Goal: Transaction & Acquisition: Purchase product/service

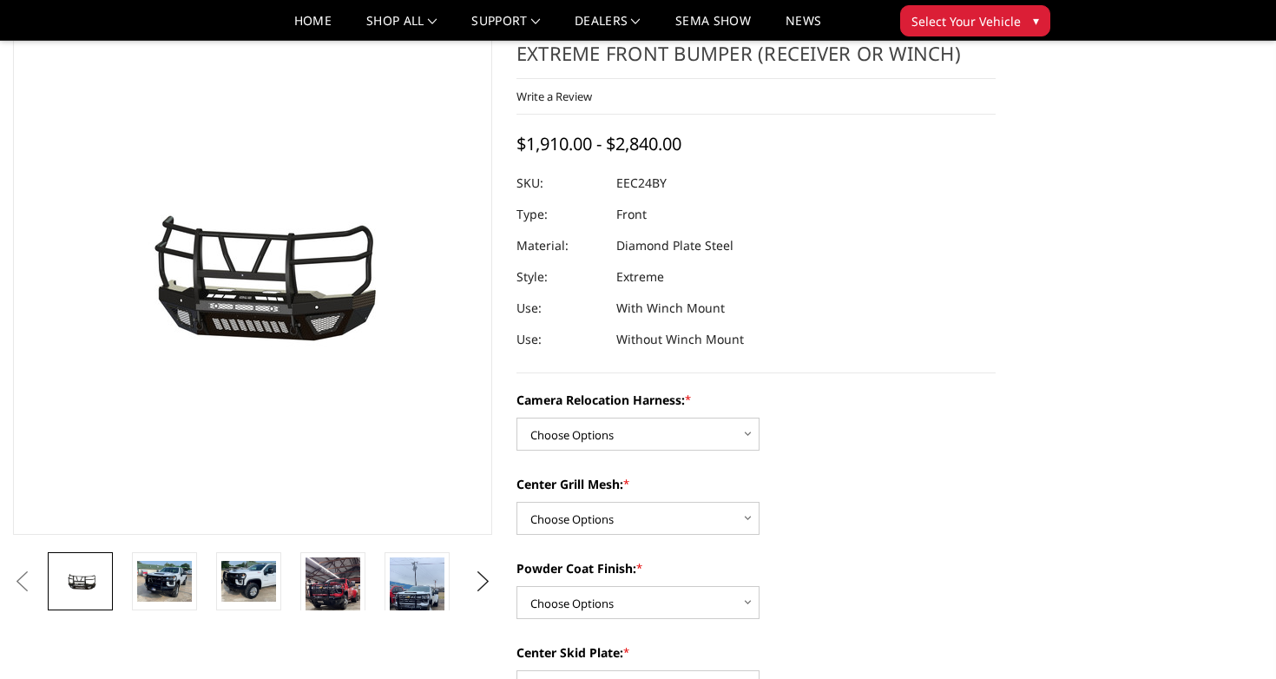
scroll to position [71, 0]
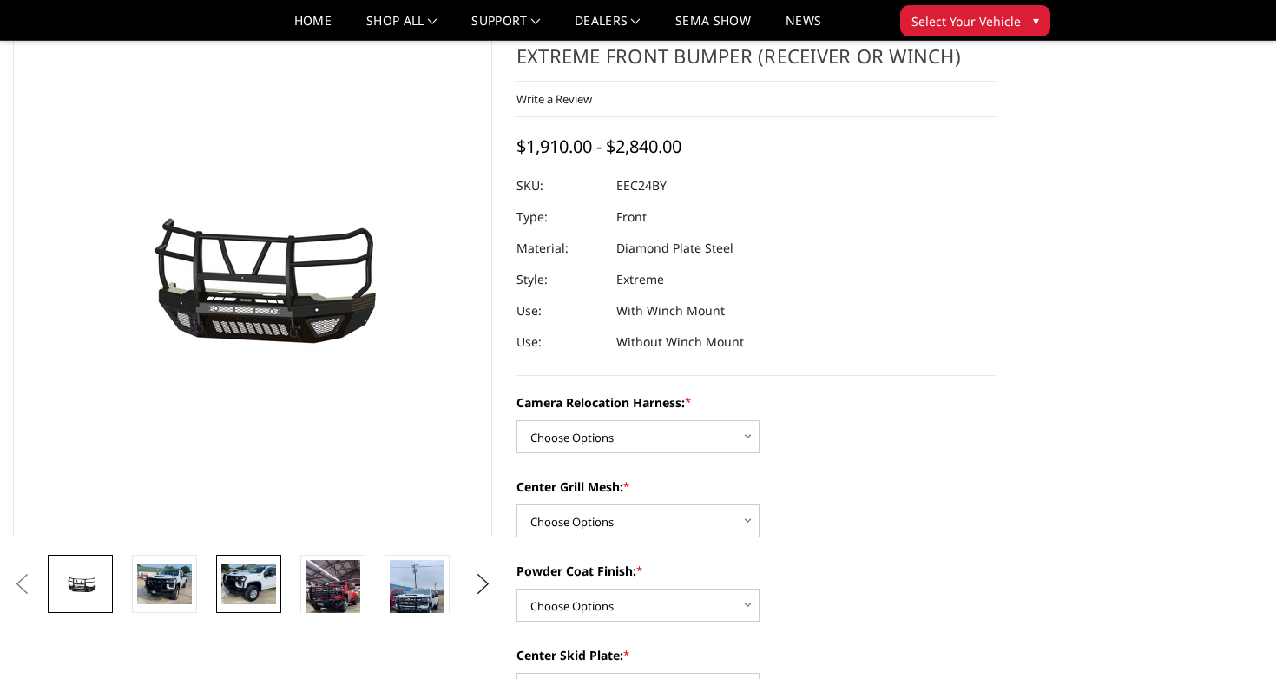
click at [252, 575] on img at bounding box center [248, 583] width 55 height 41
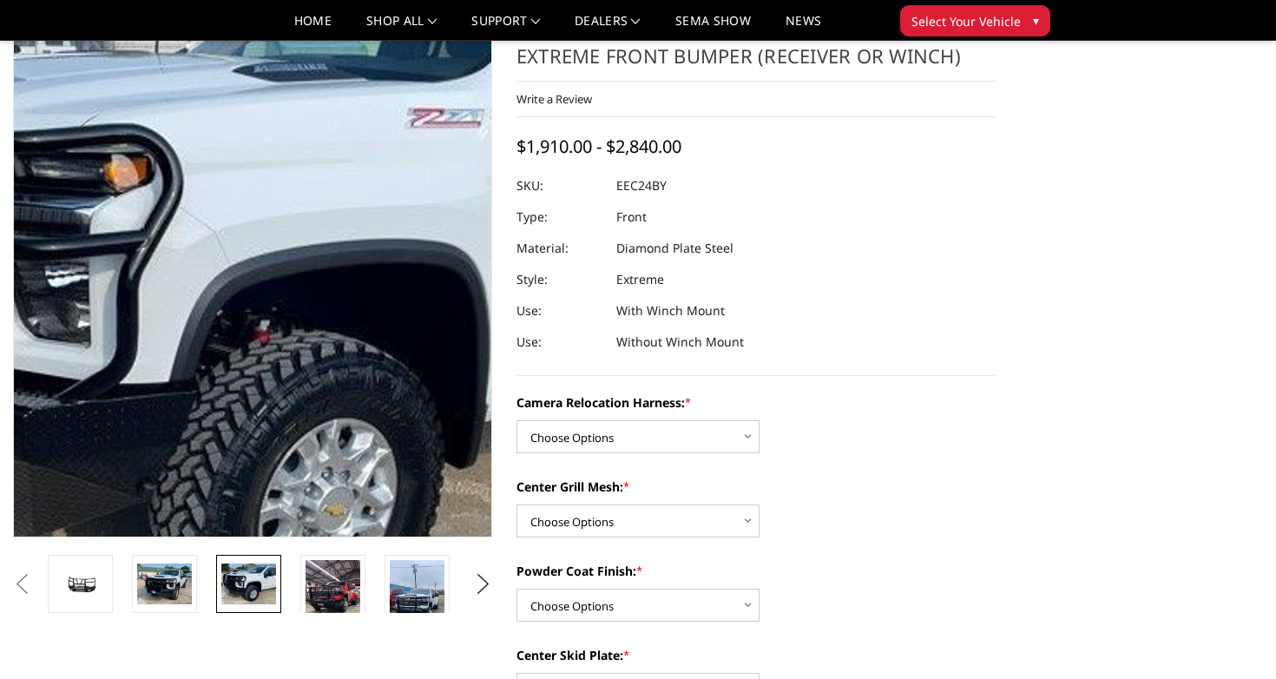
click at [271, 243] on img at bounding box center [229, 297] width 1111 height 833
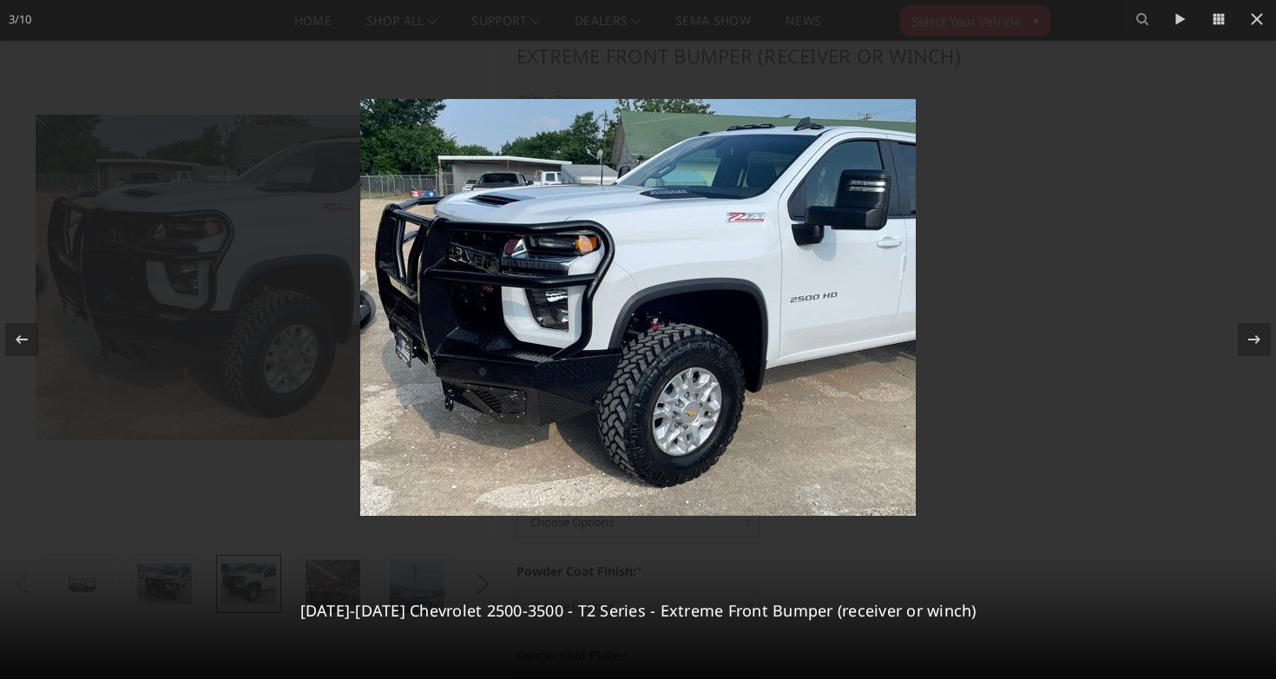
click at [626, 294] on img at bounding box center [637, 307] width 555 height 417
click at [21, 335] on icon at bounding box center [21, 339] width 21 height 21
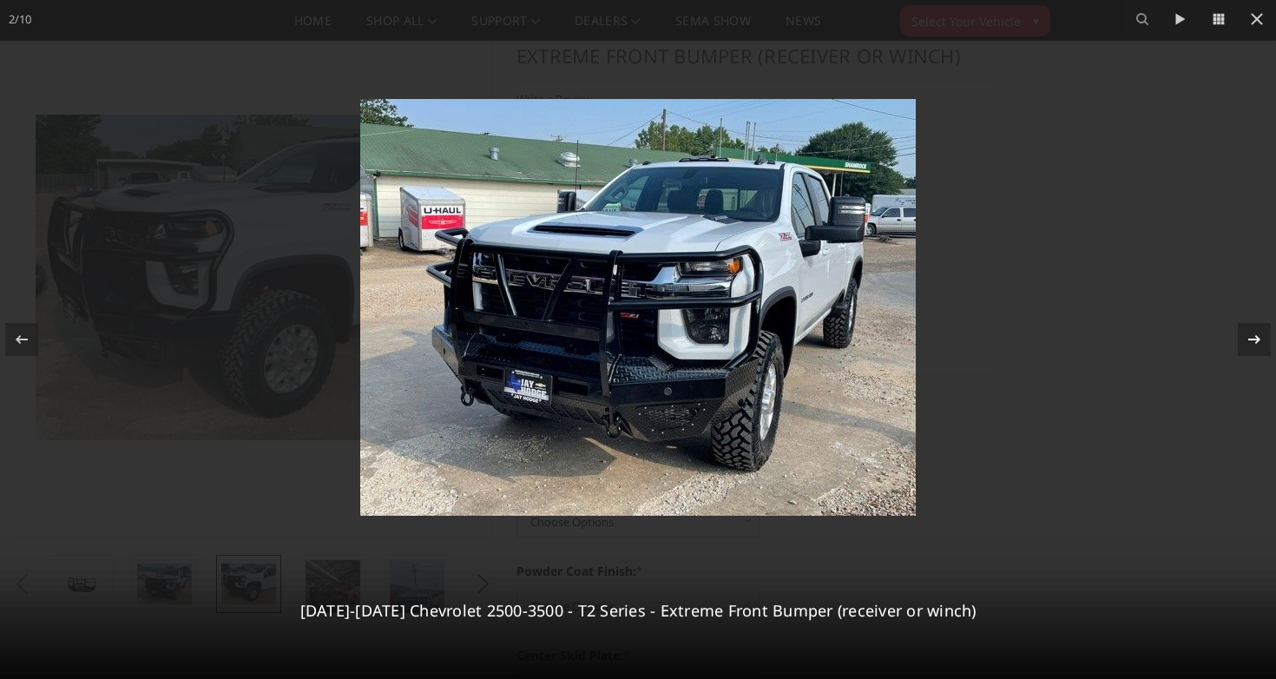
click at [1249, 337] on icon at bounding box center [1254, 339] width 21 height 21
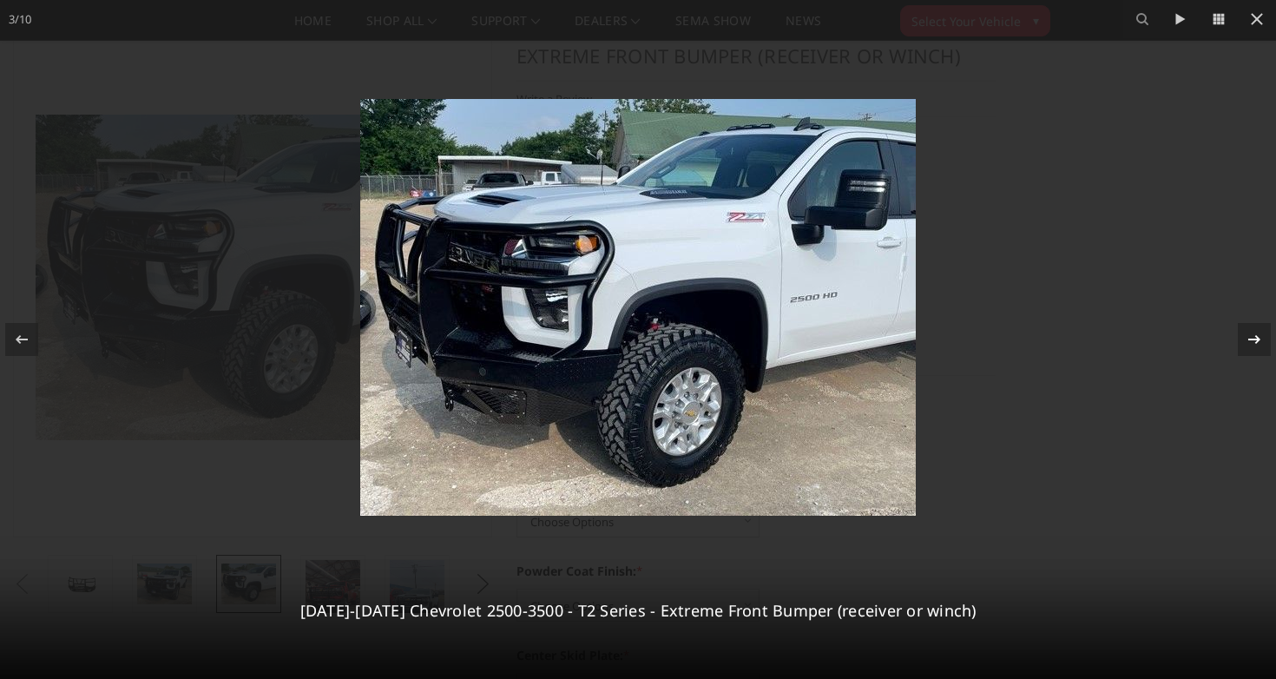
click at [1249, 337] on icon at bounding box center [1254, 339] width 21 height 21
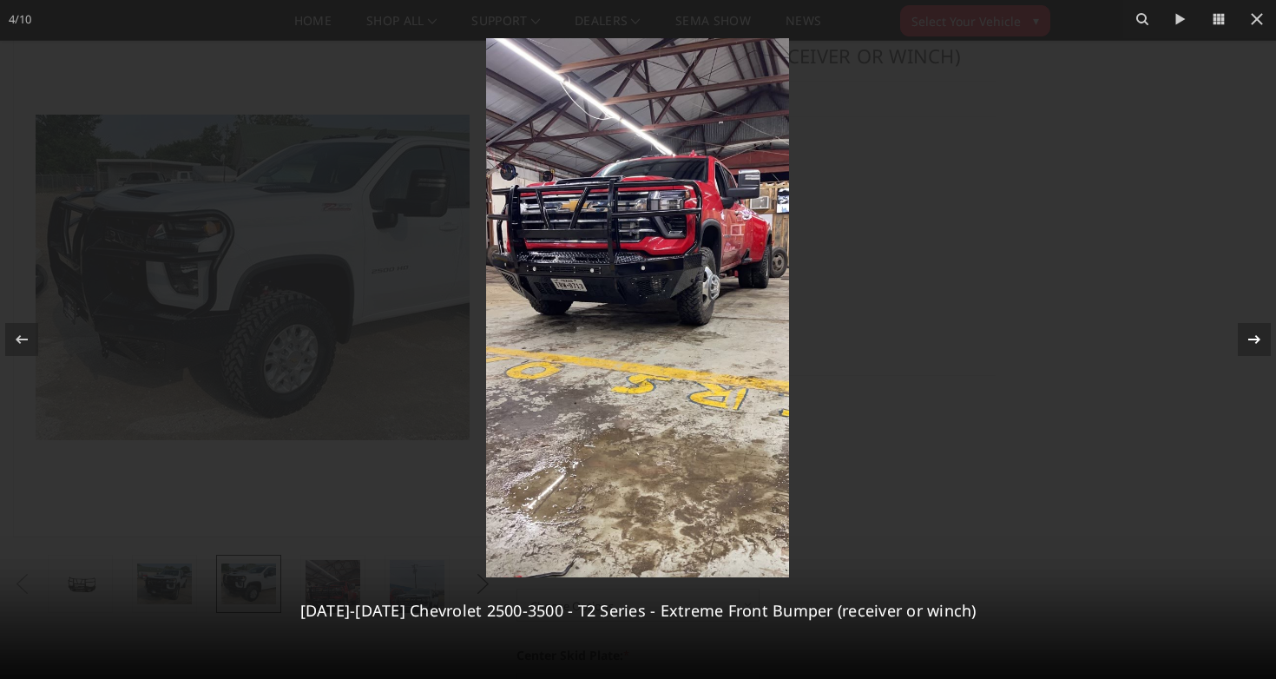
click at [1249, 337] on icon at bounding box center [1254, 339] width 21 height 21
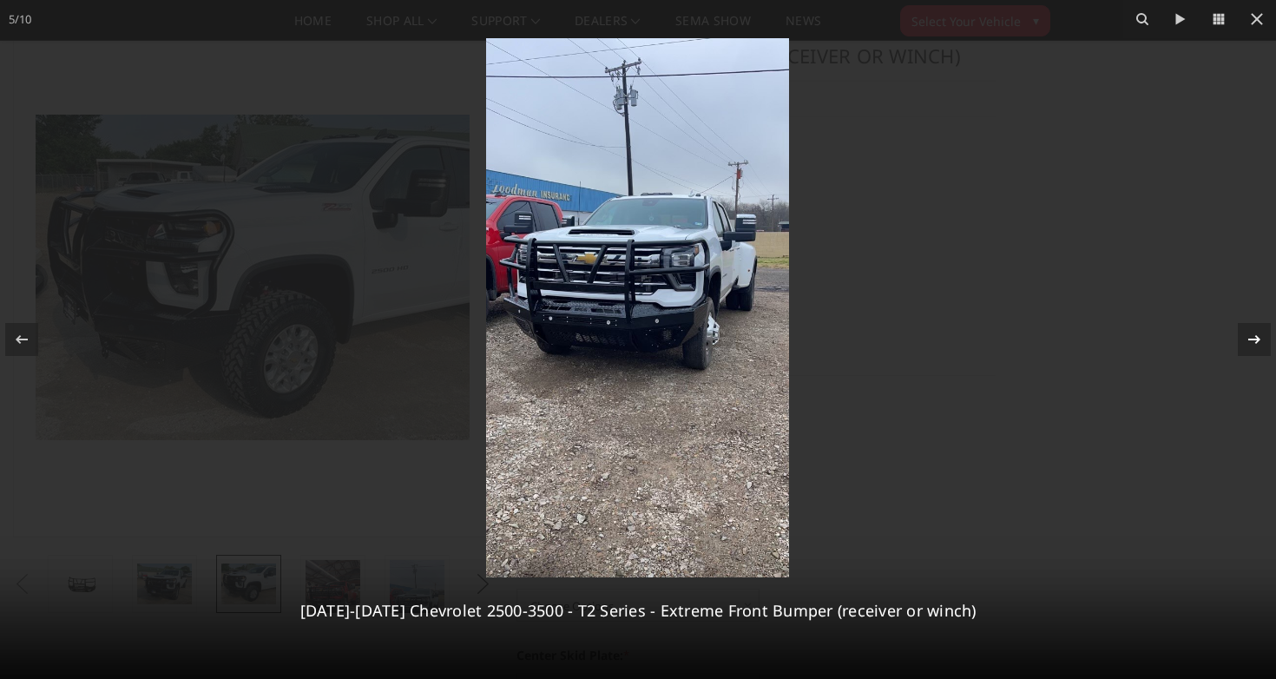
click at [1249, 337] on icon at bounding box center [1254, 339] width 21 height 21
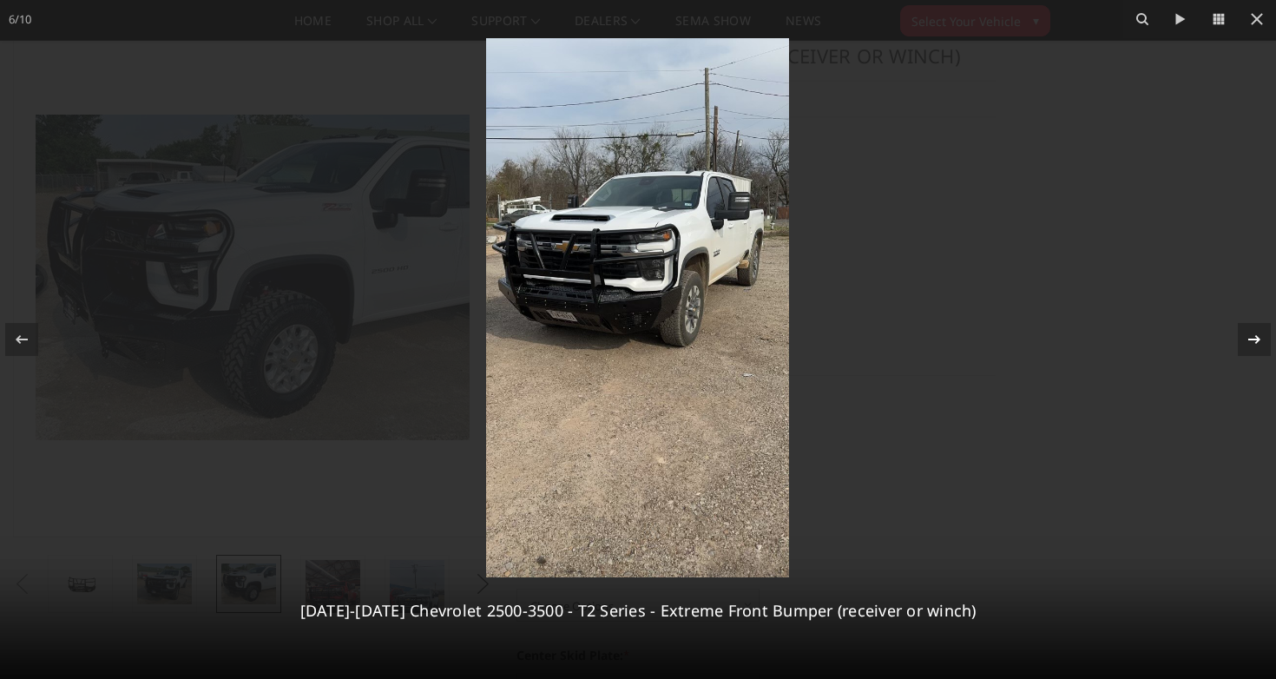
click at [1249, 337] on icon at bounding box center [1254, 339] width 21 height 21
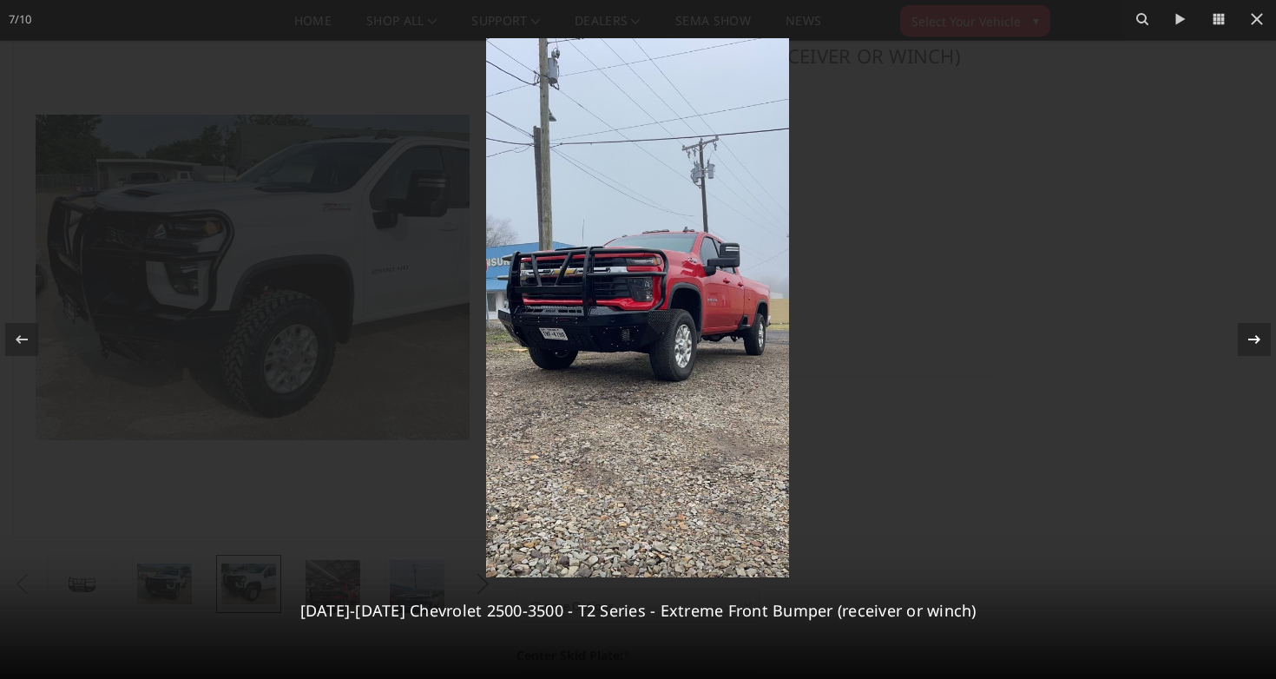
click at [1249, 338] on icon at bounding box center [1254, 339] width 21 height 21
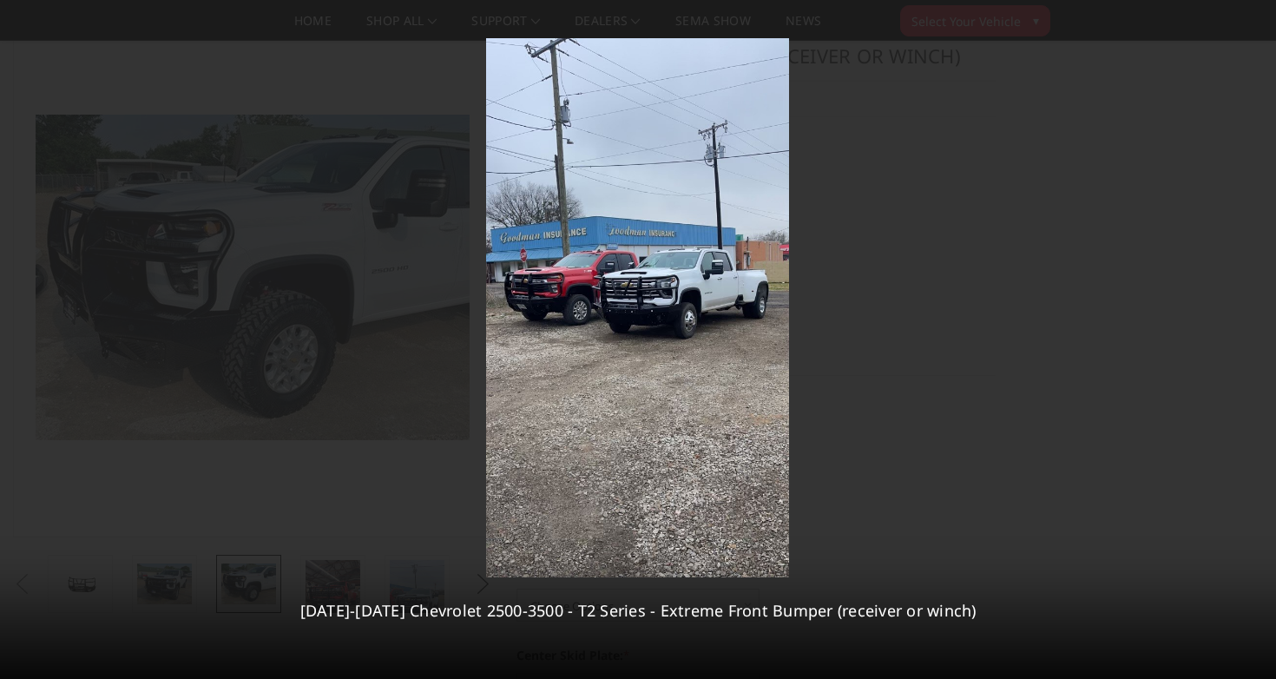
click at [1249, 338] on div "8 / [PHONE_NUMBER][DATE][DATE] Chevrolet 2500-3500 - T2 Series - Extreme Front …" at bounding box center [638, 339] width 1276 height 679
click at [1252, 325] on div at bounding box center [1253, 339] width 33 height 33
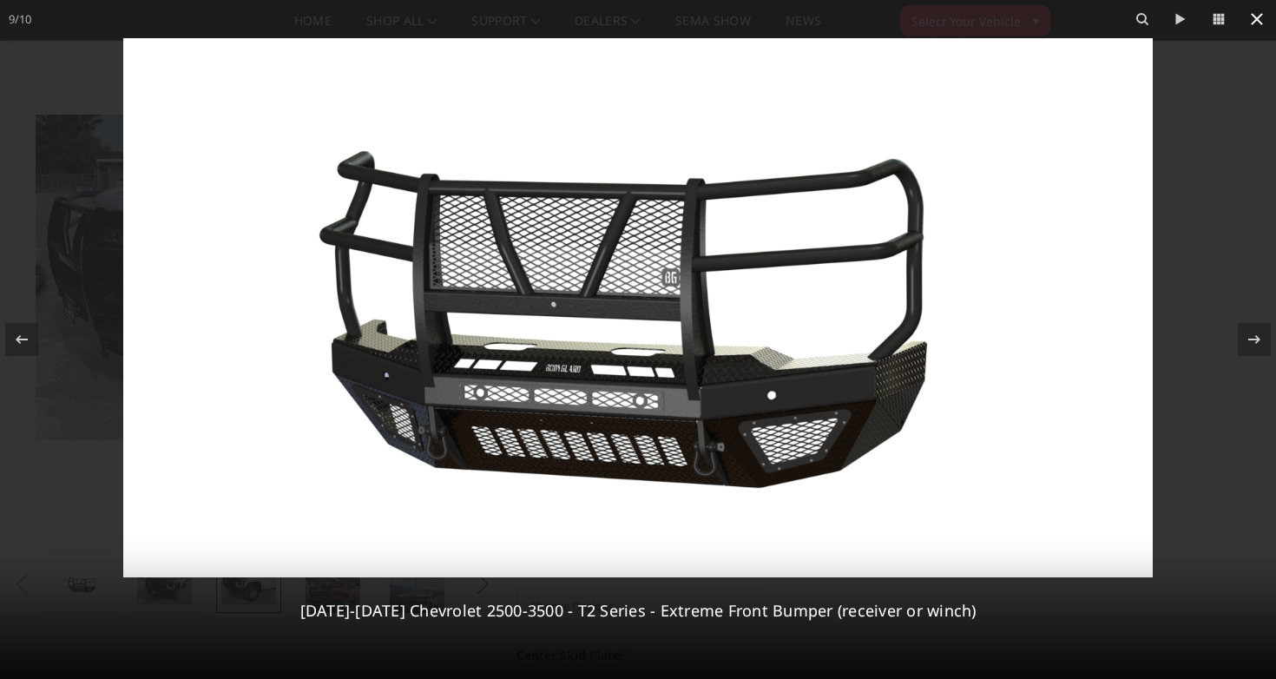
click at [1252, 23] on icon at bounding box center [1256, 19] width 12 height 12
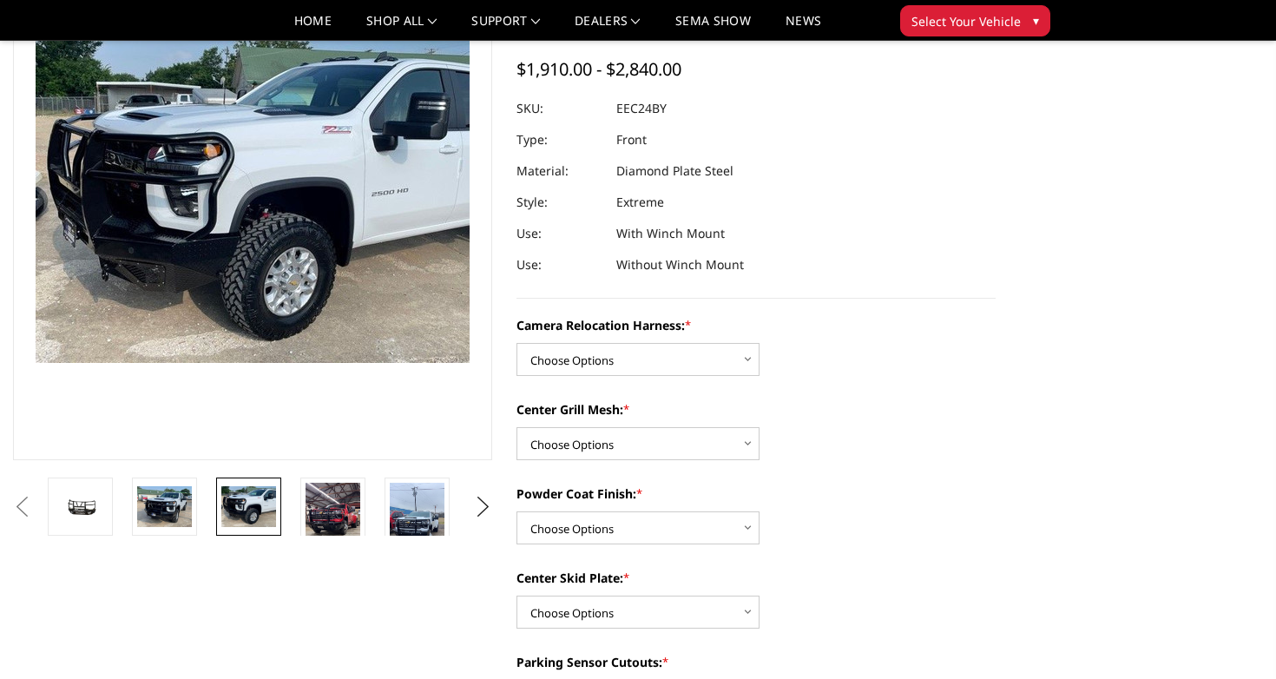
scroll to position [167, 0]
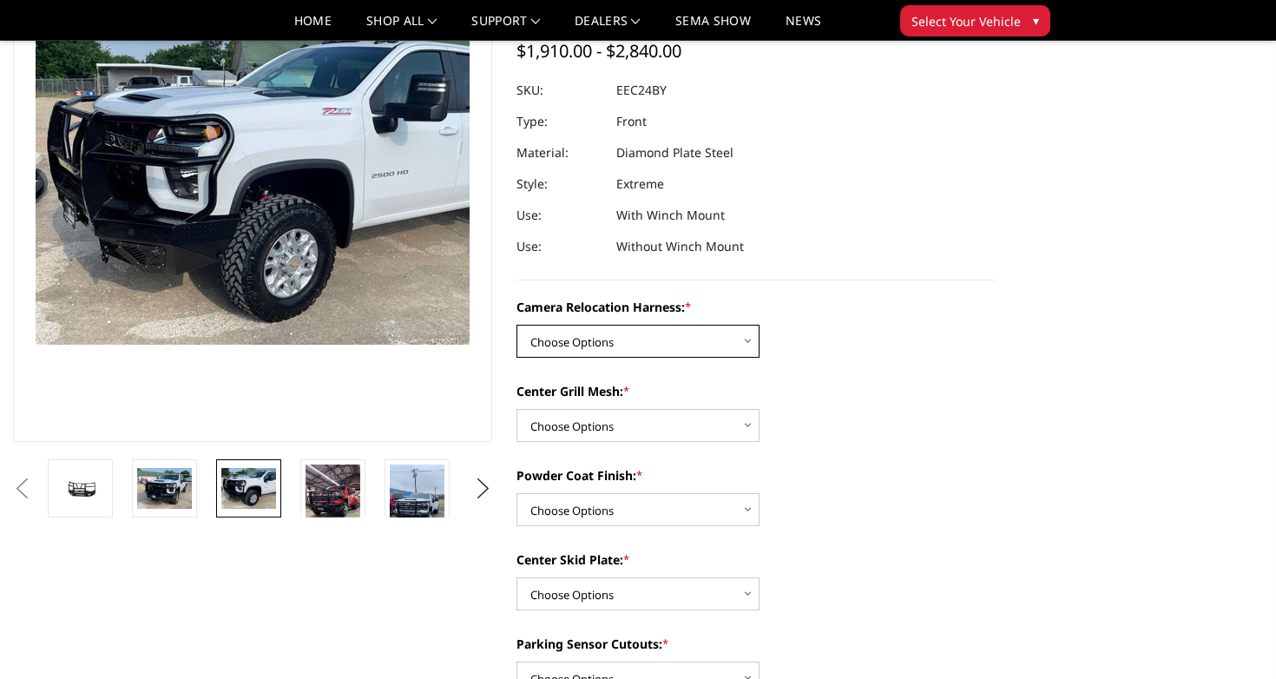
select select "3731"
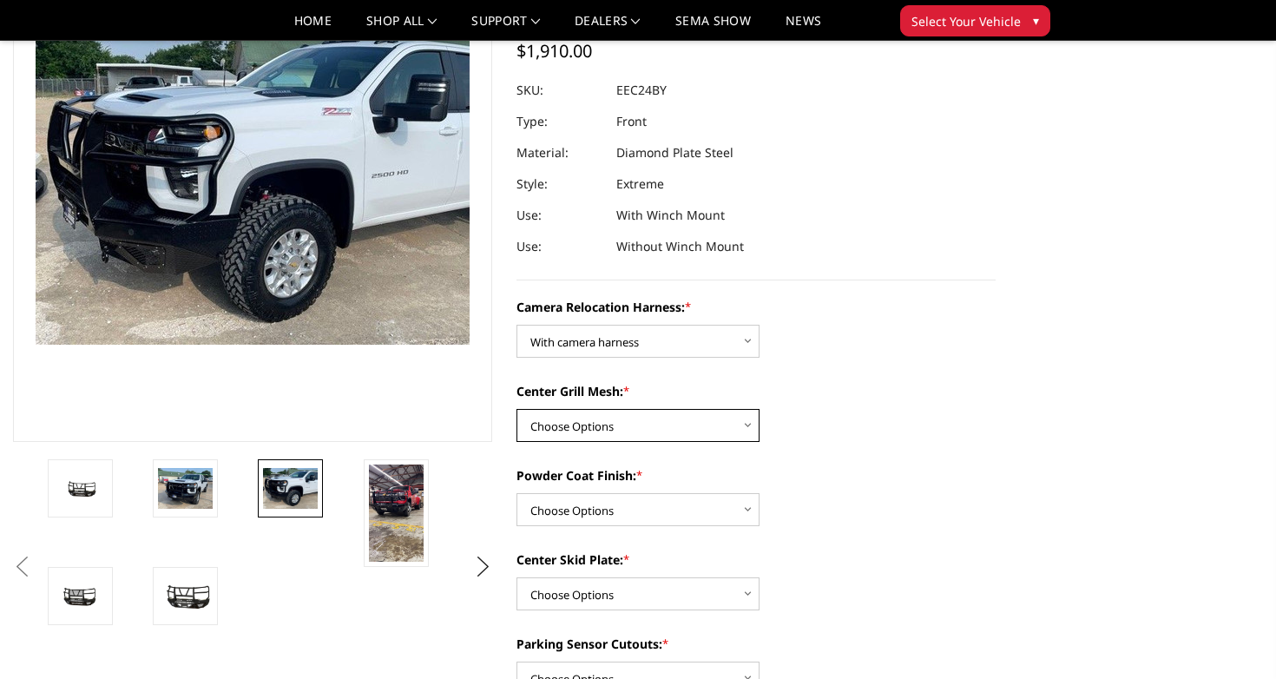
select select "3730"
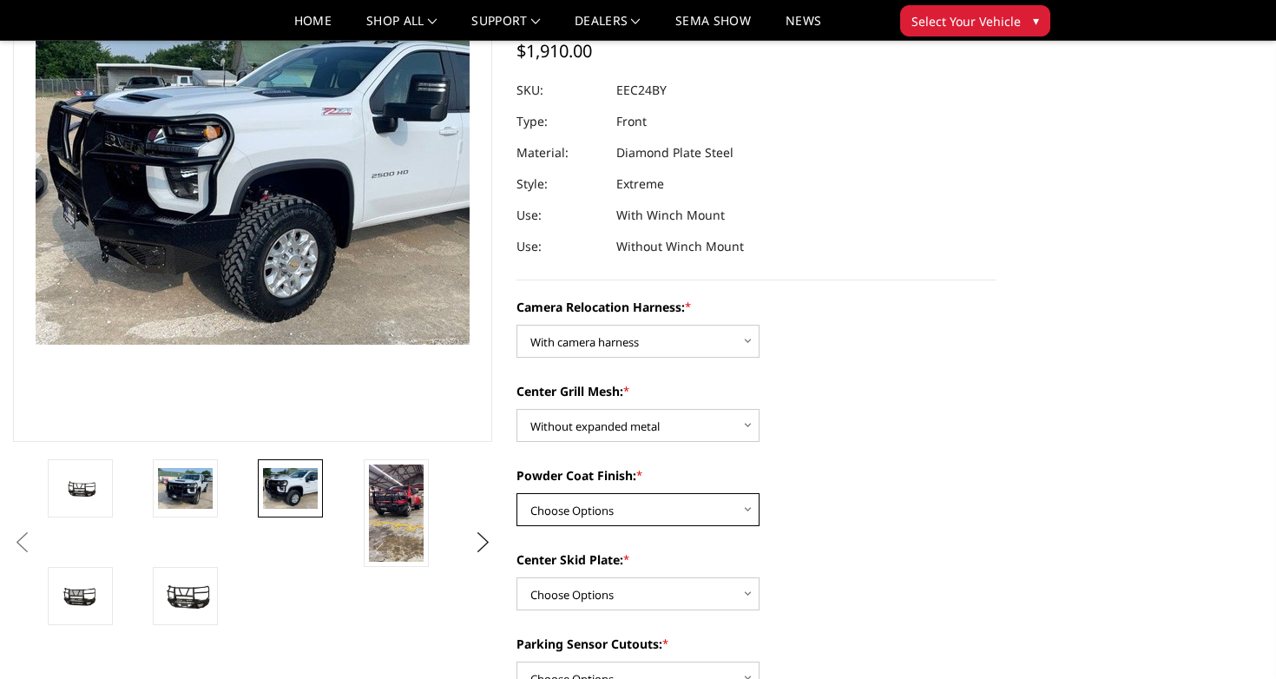
select select "3727"
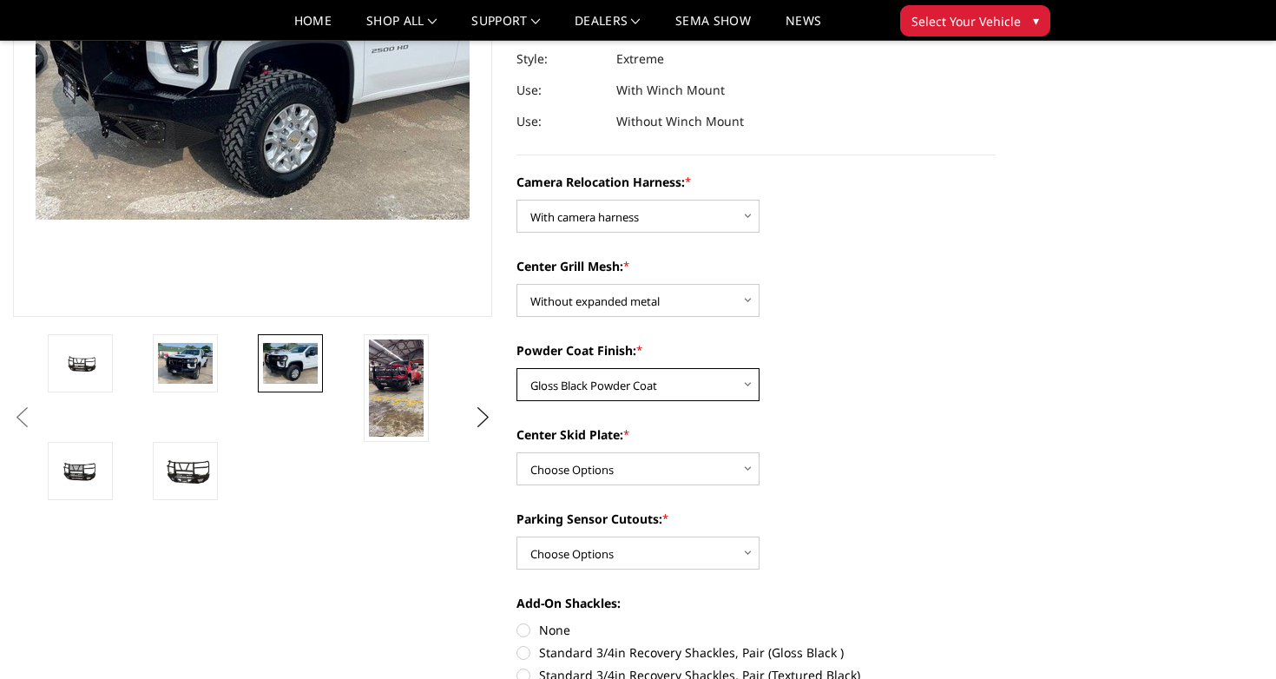
scroll to position [304, 0]
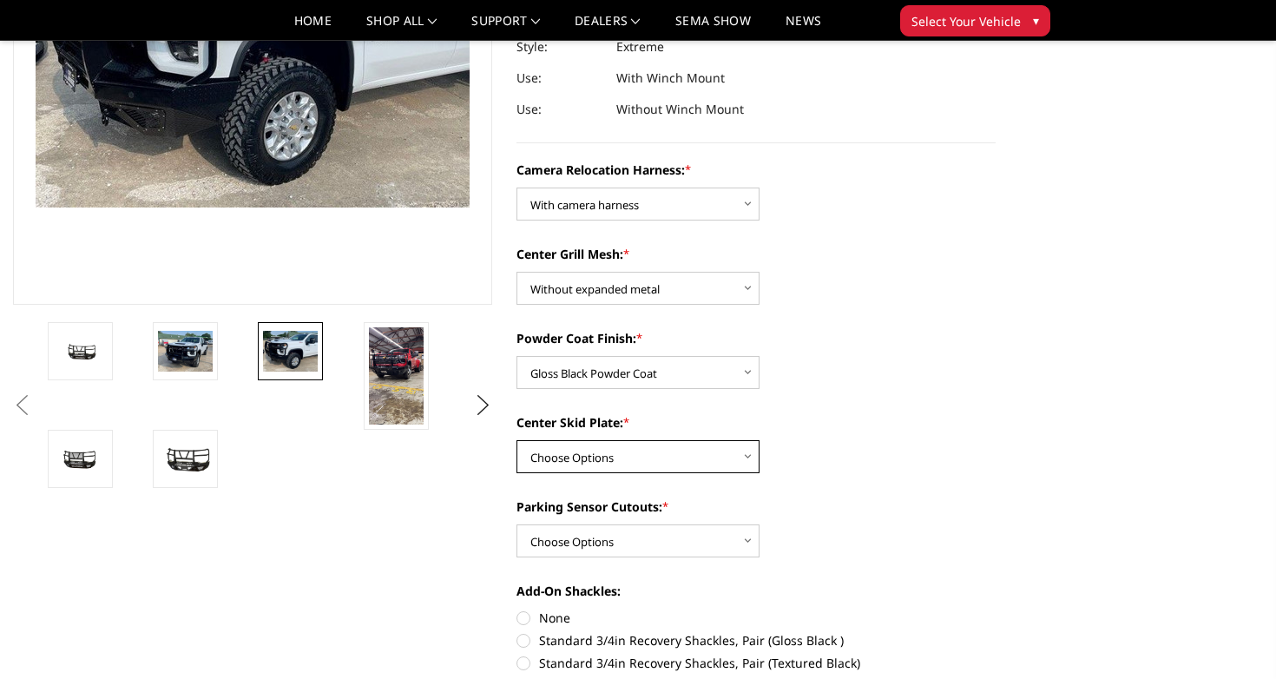
select select "3725"
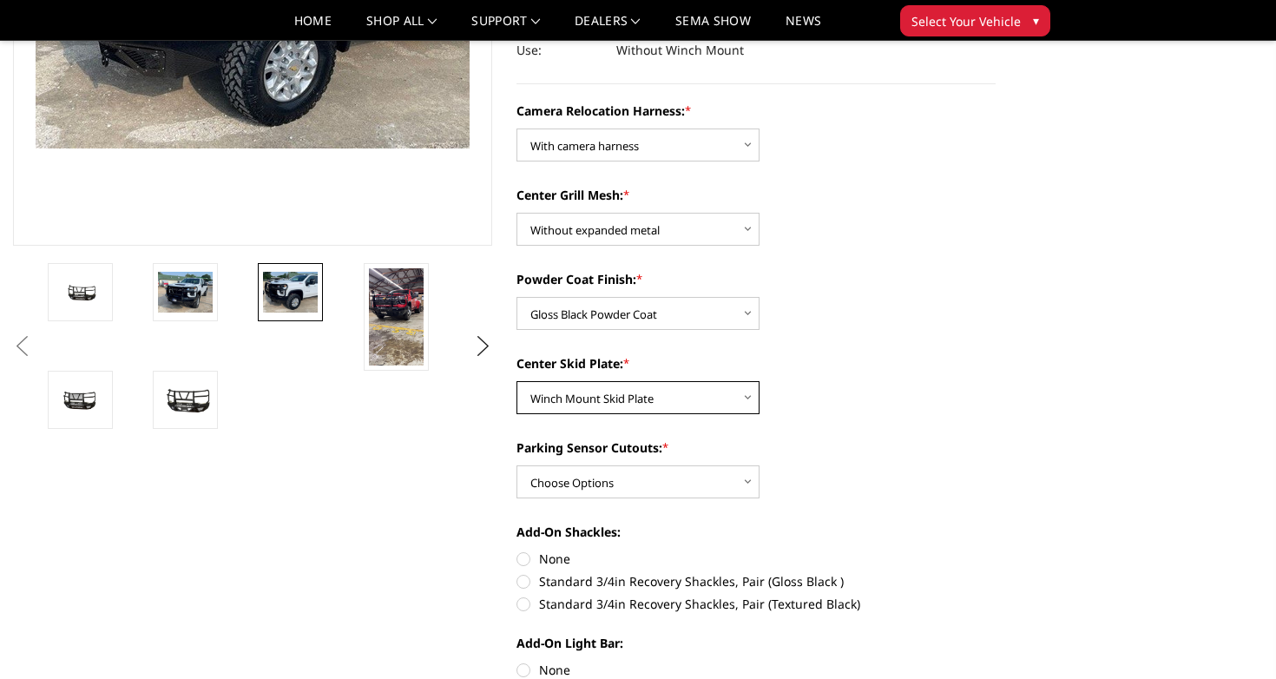
scroll to position [364, 0]
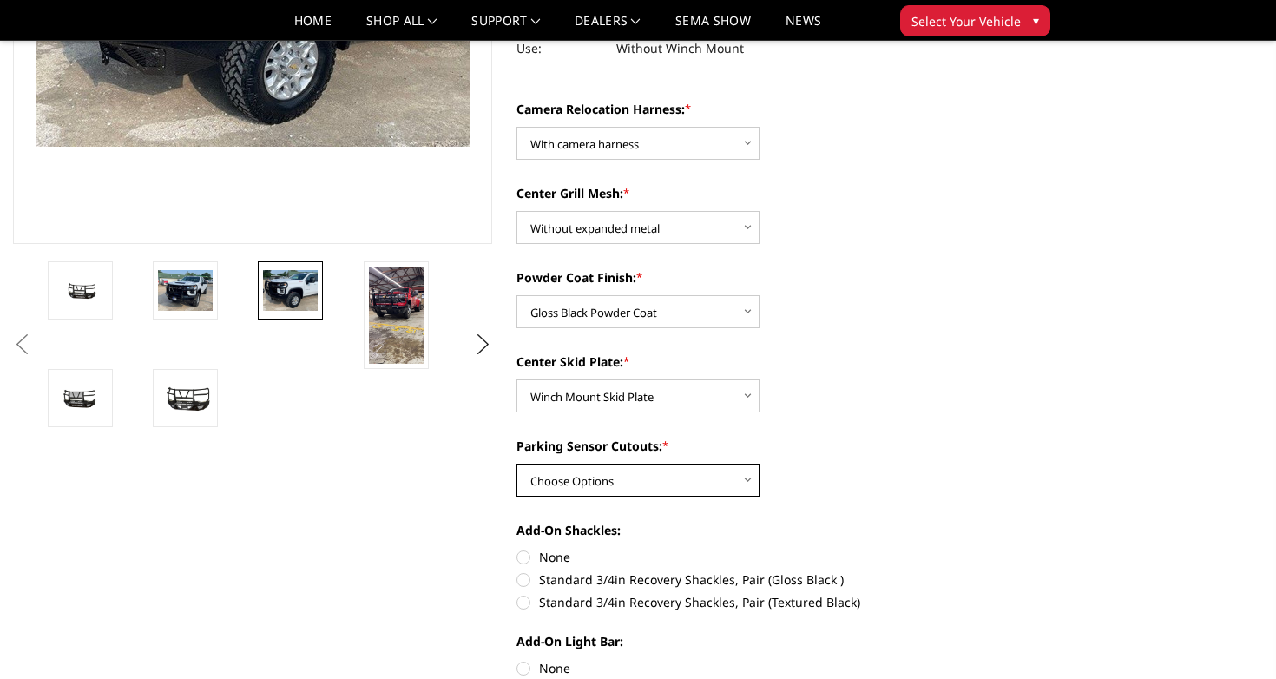
select select "3722"
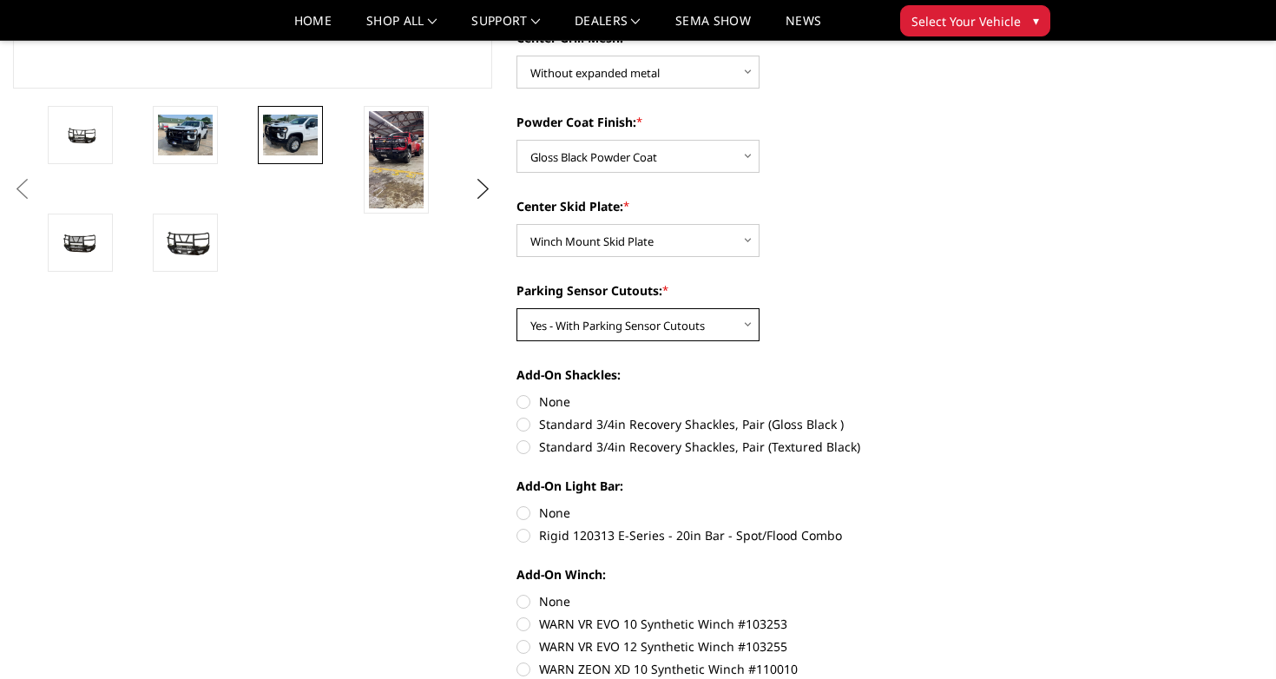
scroll to position [521, 0]
click at [520, 418] on label "Standard 3/4in Recovery Shackles, Pair (Gloss Black )" at bounding box center [755, 423] width 479 height 18
click at [995, 392] on input "Standard 3/4in Recovery Shackles, Pair (Gloss Black )" at bounding box center [995, 391] width 1 height 1
radio input "true"
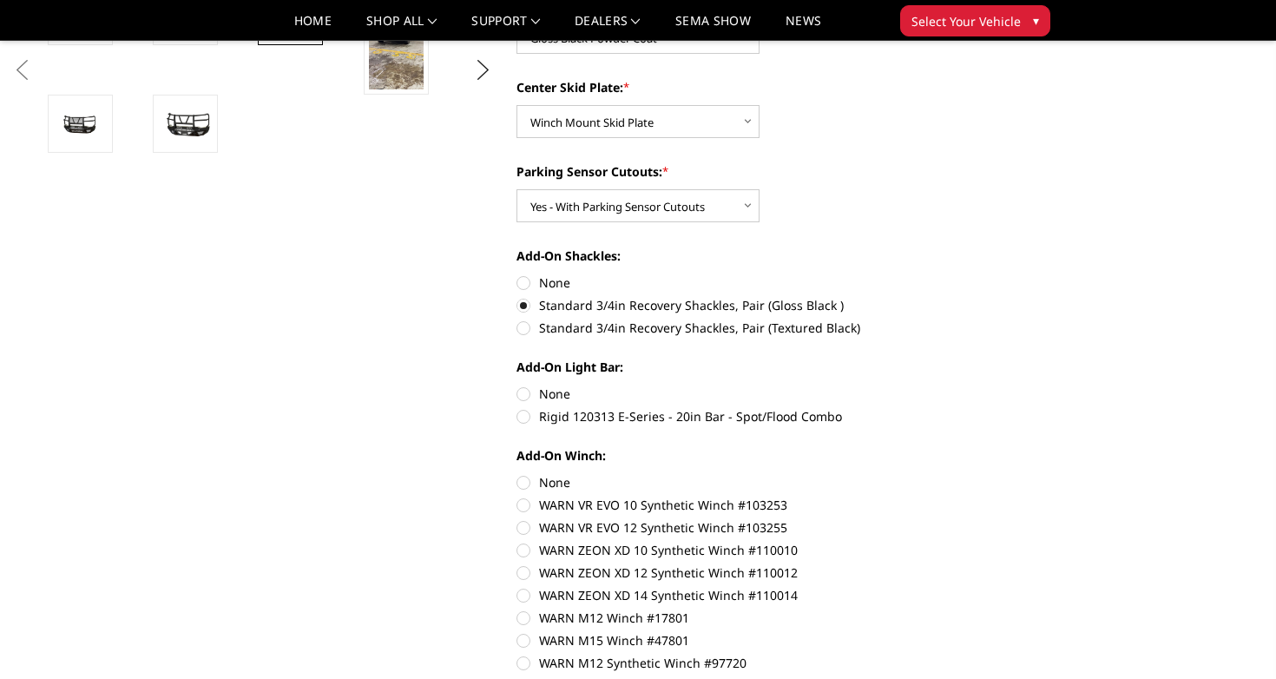
scroll to position [640, 0]
click at [521, 410] on label "Rigid 120313 E-Series - 20in Bar - Spot/Flood Combo" at bounding box center [755, 415] width 479 height 18
click at [995, 384] on input "Rigid 120313 E-Series - 20in Bar - Spot/Flood Combo" at bounding box center [995, 384] width 1 height 1
radio input "true"
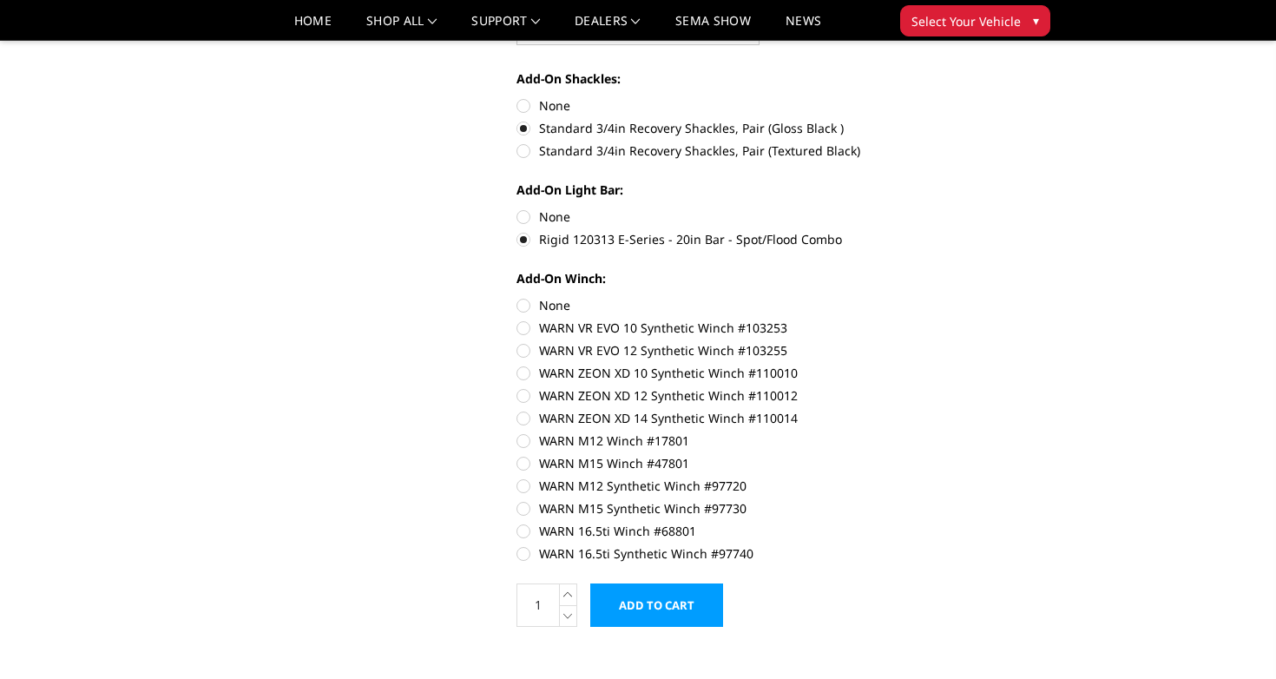
scroll to position [818, 0]
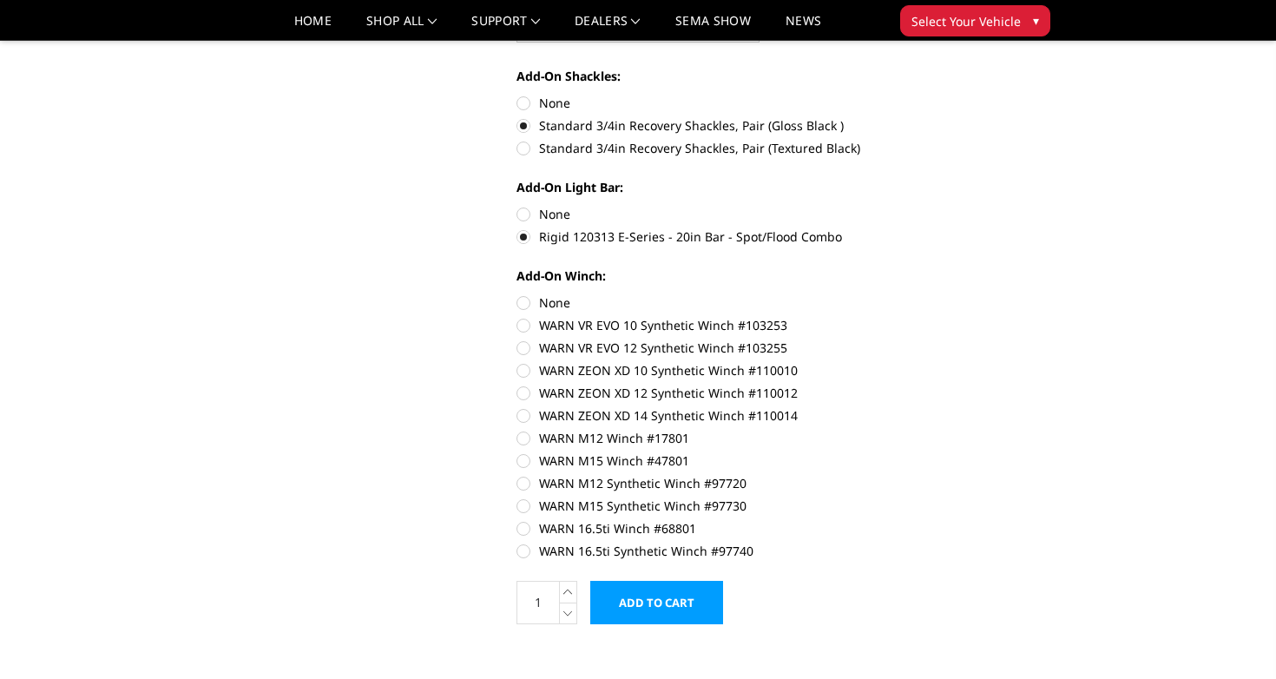
click at [526, 550] on label "WARN 16.5ti Synthetic Winch #97740" at bounding box center [755, 551] width 479 height 18
click at [995, 520] on input "WARN 16.5ti Synthetic Winch #97740" at bounding box center [995, 519] width 1 height 1
radio input "true"
click at [671, 601] on input "Add to Cart" at bounding box center [656, 602] width 133 height 43
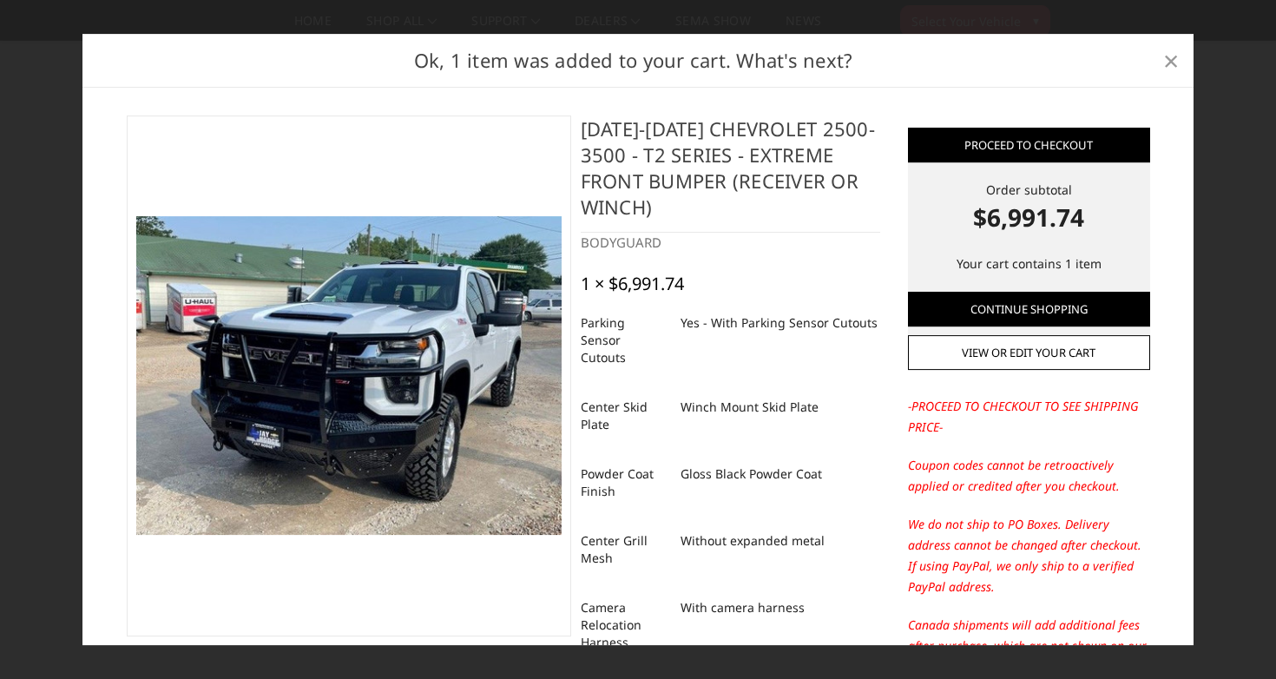
click at [1170, 65] on span "×" at bounding box center [1171, 60] width 16 height 37
